Goal: Task Accomplishment & Management: Manage account settings

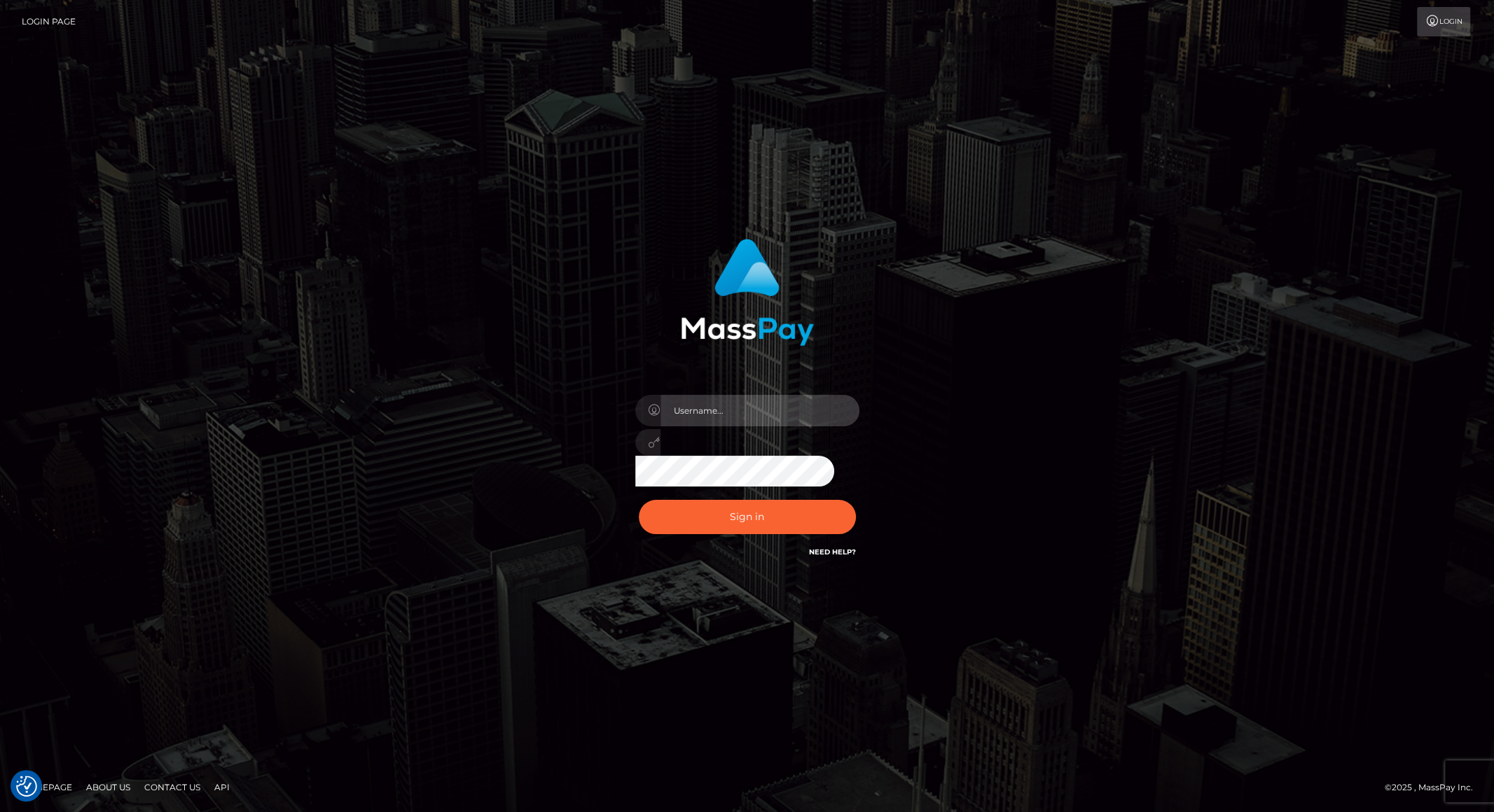
click at [749, 421] on input "text" at bounding box center [760, 410] width 199 height 31
click at [661, 522] on button "Sign in" at bounding box center [747, 517] width 217 height 34
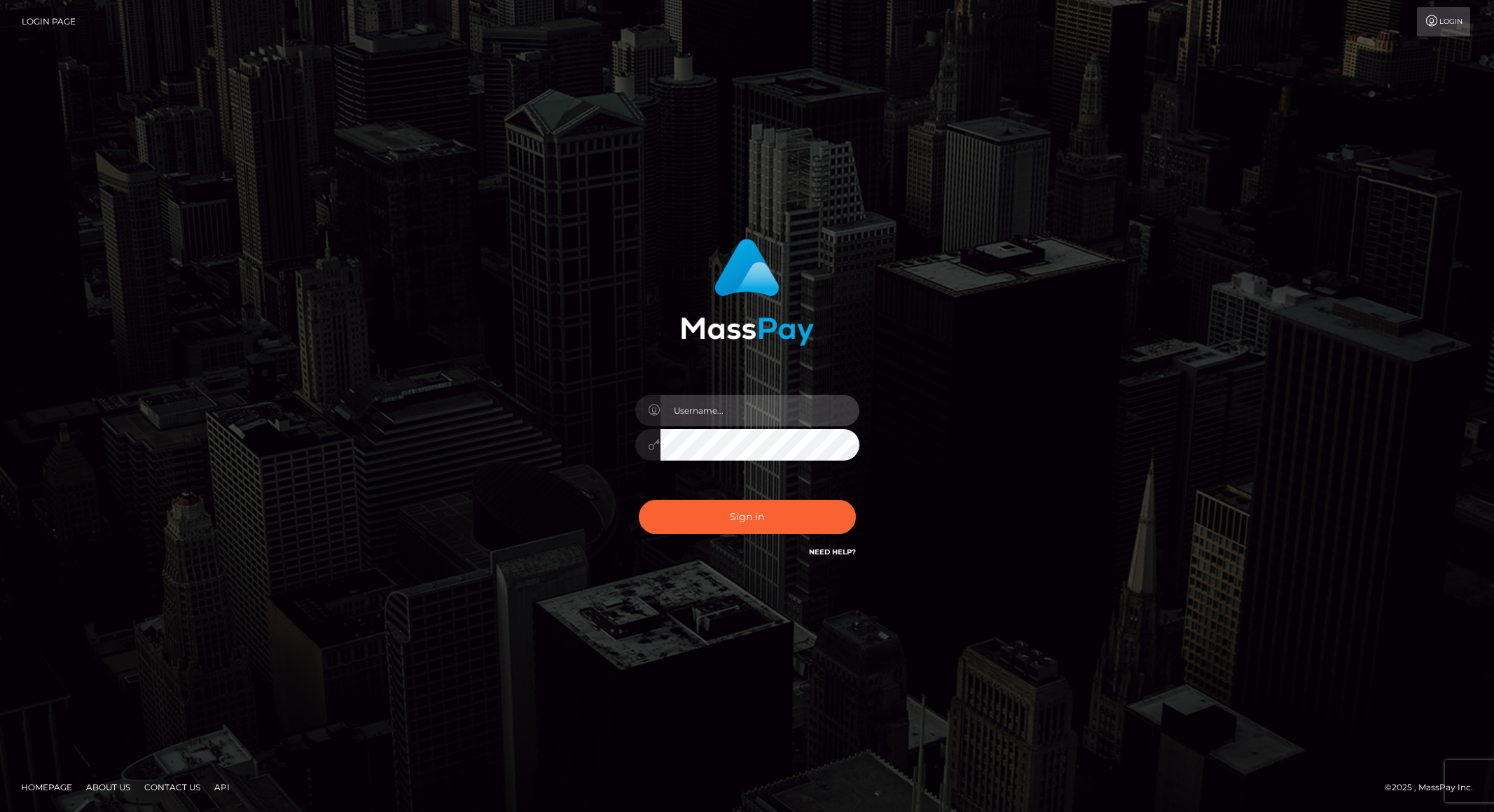
click at [711, 418] on input "text" at bounding box center [760, 410] width 199 height 31
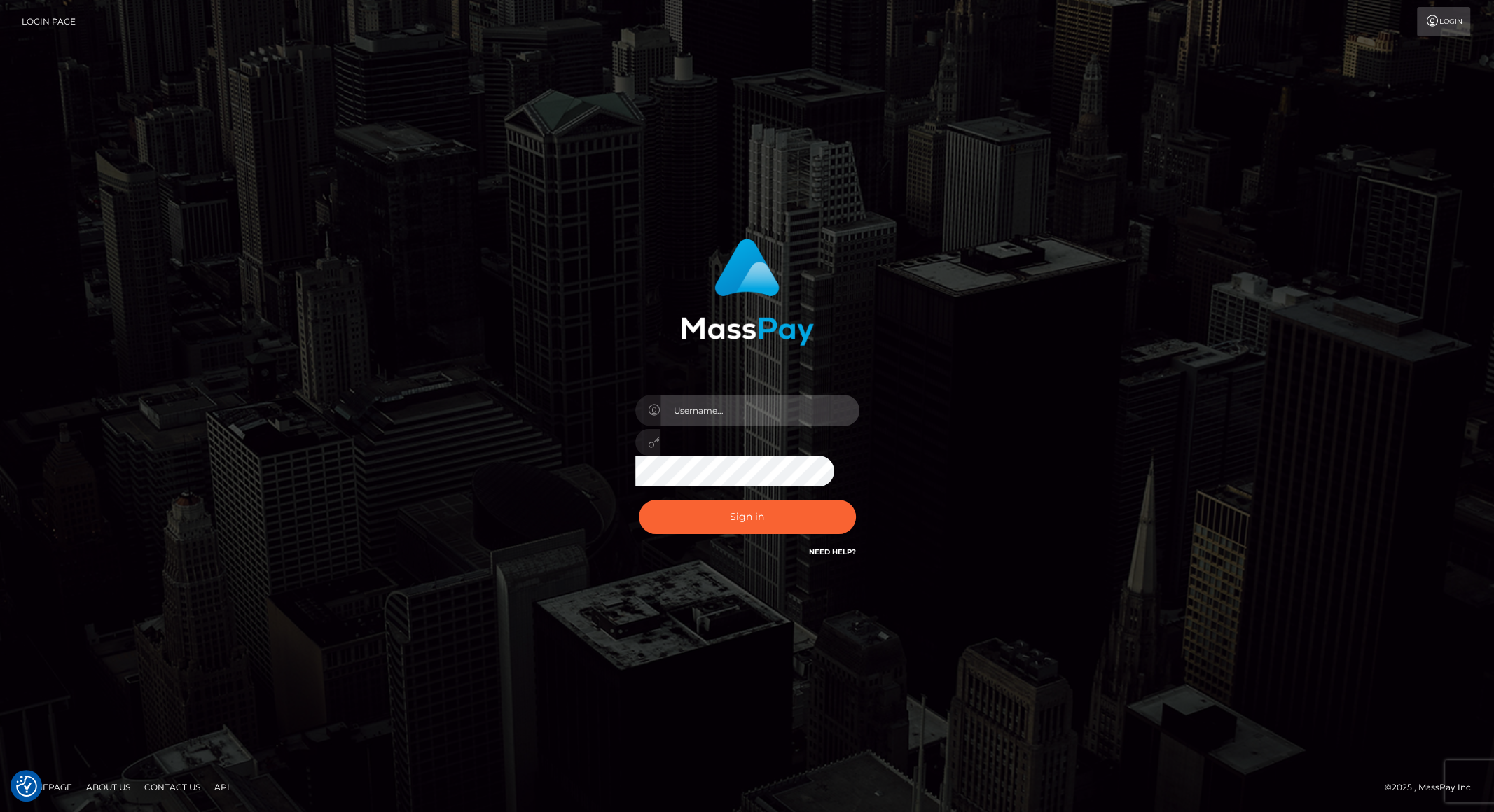
type input "andy.wowcan"
click at [639, 500] on button "Sign in" at bounding box center [747, 517] width 217 height 34
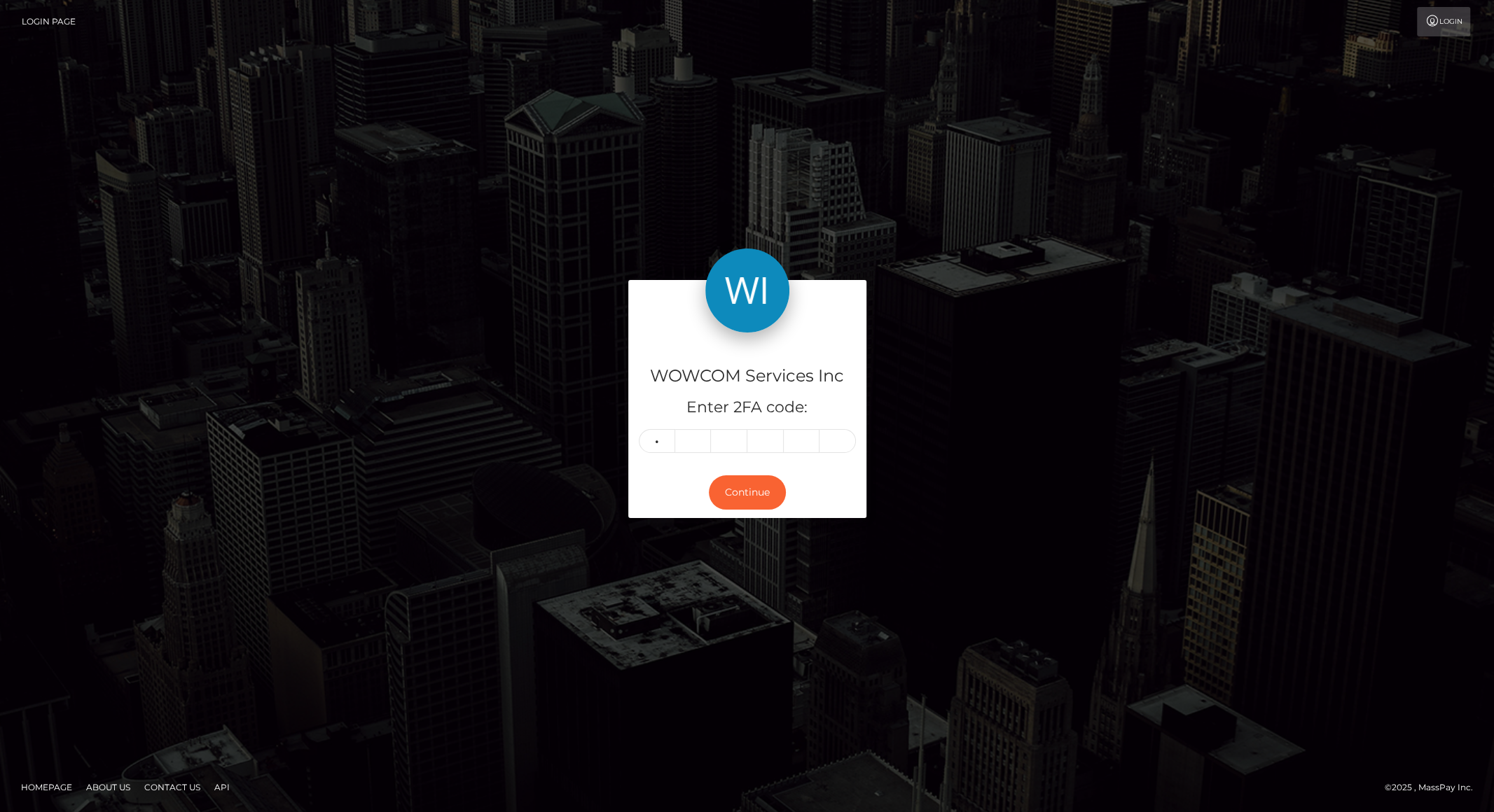
type input "1"
type input "5"
type input "1"
type input "0"
type input "6"
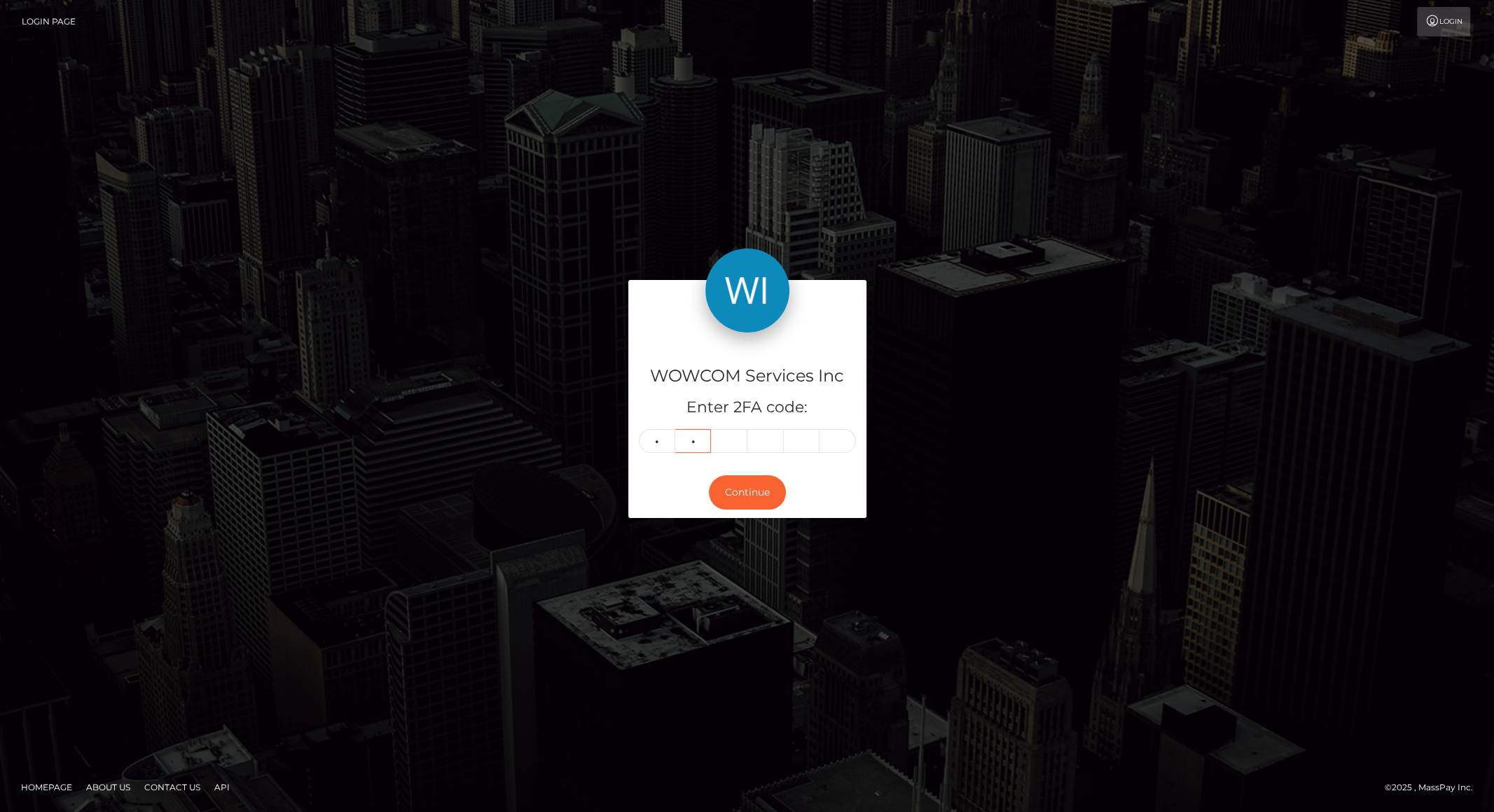
type input "2"
type input "9"
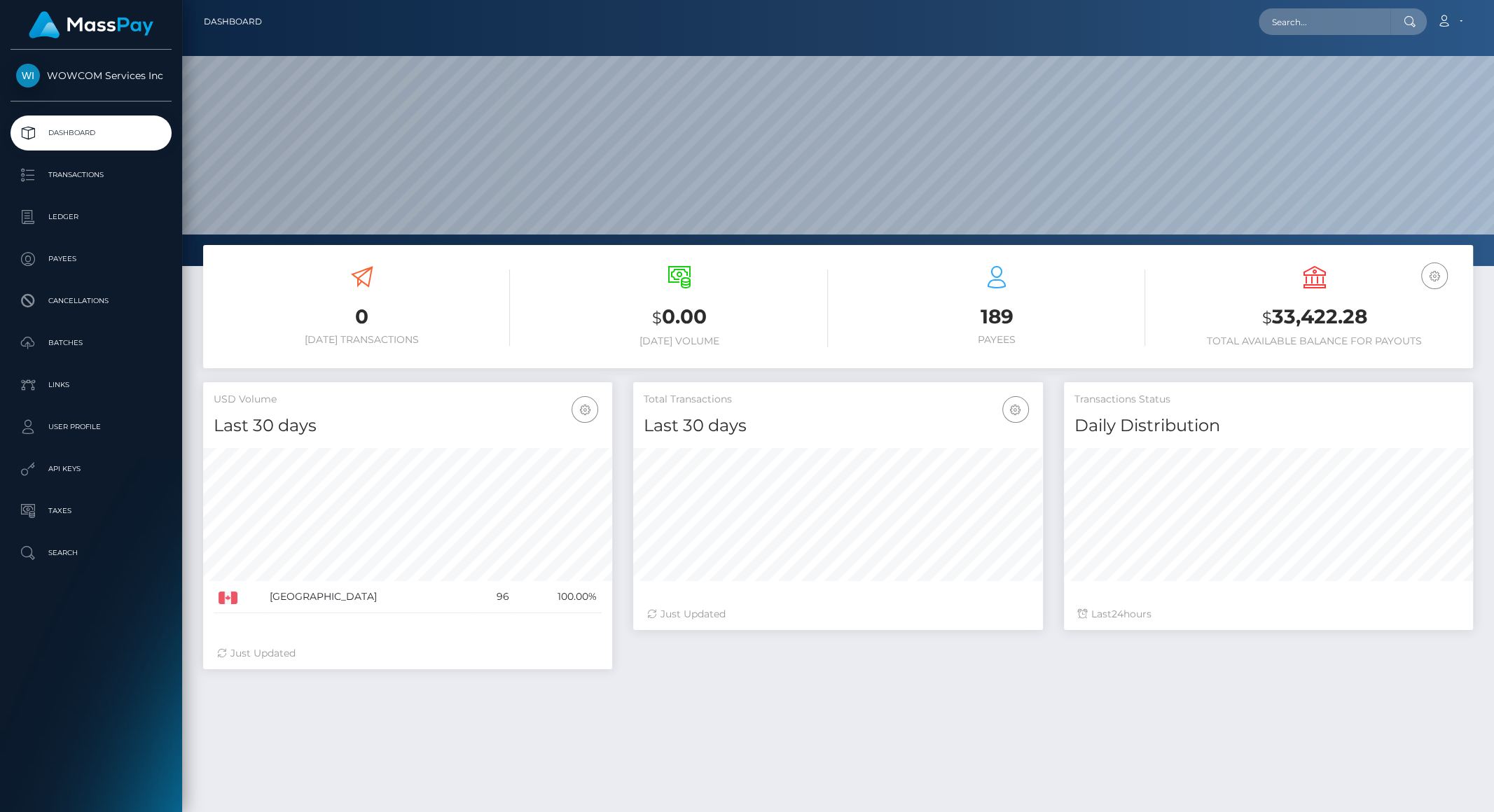
scroll to position [248, 408]
drag, startPoint x: 1276, startPoint y: 318, endPoint x: 1375, endPoint y: 317, distance: 99.0
click at [1375, 317] on h3 "$ 33,422.28" at bounding box center [1315, 317] width 296 height 29
copy h3 "33,422.28"
click at [1278, 330] on h3 "$ 33,422.28" at bounding box center [1315, 317] width 296 height 29
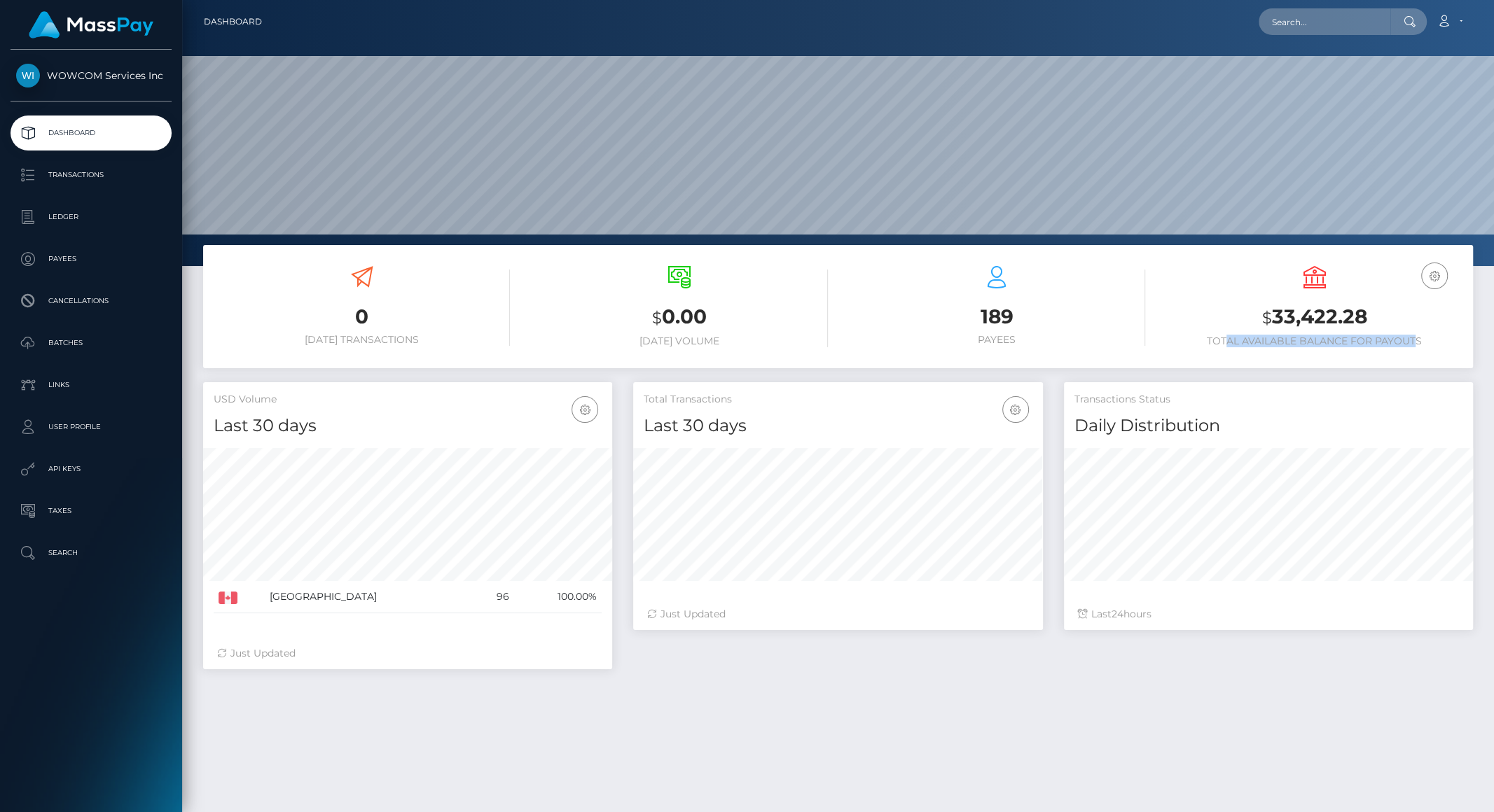
drag, startPoint x: 1224, startPoint y: 346, endPoint x: 1421, endPoint y: 336, distance: 197.3
click at [1421, 336] on div "USD Balance $ 33,422.28 Total Available Balance for Payouts" at bounding box center [1315, 308] width 296 height 106
click at [1421, 336] on h6 "Total Available Balance for Payouts" at bounding box center [1315, 341] width 296 height 12
click at [1313, 335] on h6 "Total Available Balance for Payouts" at bounding box center [1315, 341] width 296 height 12
click at [1449, 25] on icon at bounding box center [1444, 21] width 15 height 11
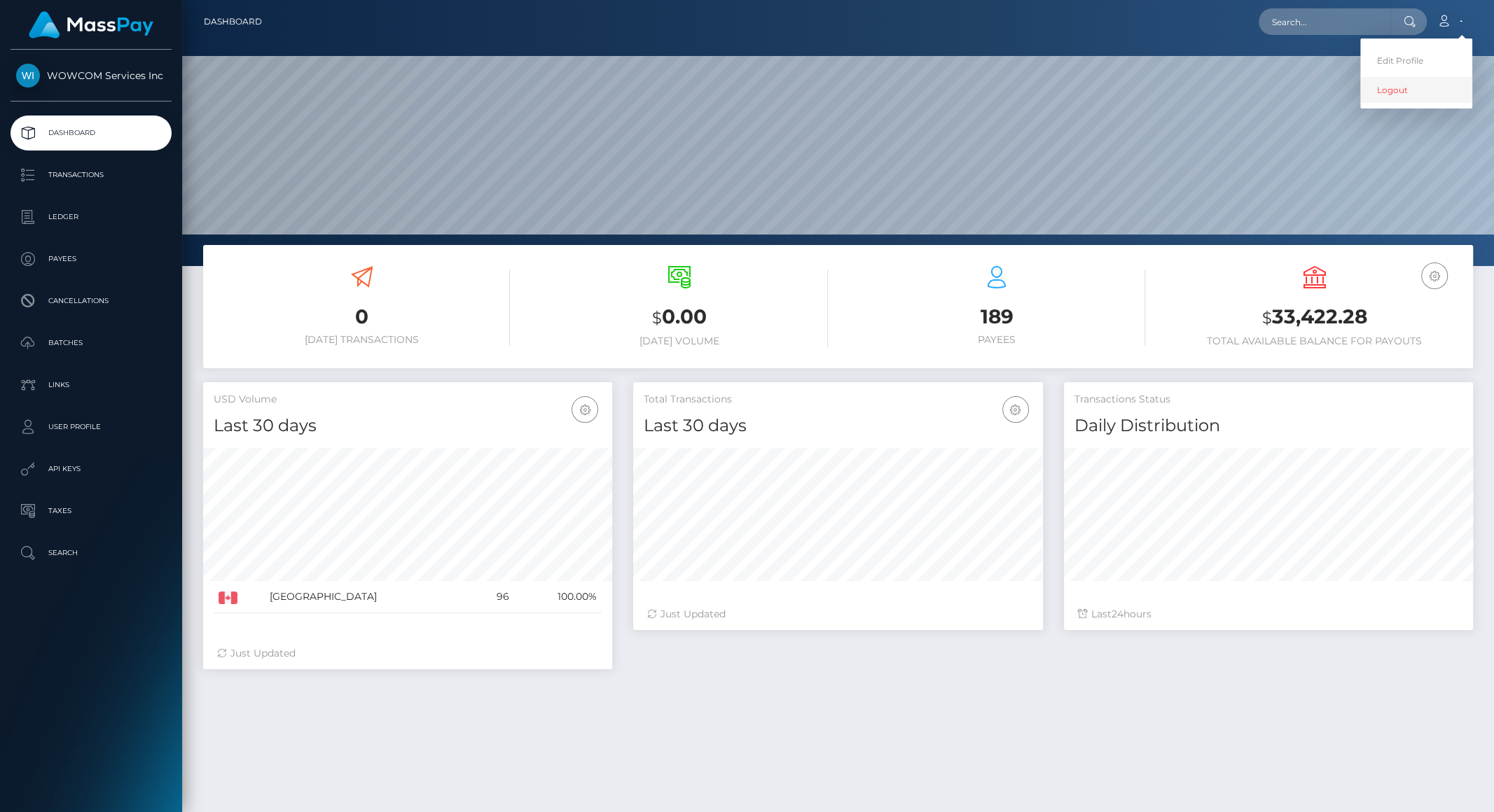
click at [1389, 93] on link "Logout" at bounding box center [1416, 90] width 112 height 26
